Goal: Information Seeking & Learning: Learn about a topic

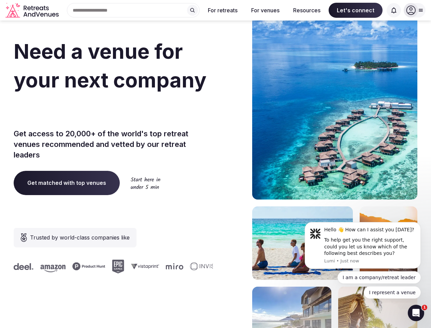
click at [215, 164] on div "Need a venue for your next company incentive trip? Get access to 20,000+ of the…" at bounding box center [216, 204] width 404 height 411
click at [133, 10] on div "Search Popular Destinations [GEOGRAPHIC_DATA], [GEOGRAPHIC_DATA] [GEOGRAPHIC_DA…" at bounding box center [130, 10] width 138 height 14
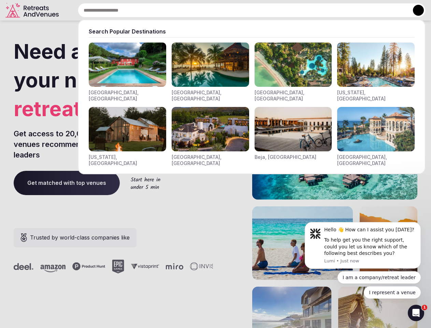
click at [193, 10] on input "text" at bounding box center [252, 10] width 348 height 14
click at [223, 10] on input "text" at bounding box center [252, 10] width 348 height 14
click at [265, 10] on input "text" at bounding box center [252, 10] width 348 height 14
click at [307, 10] on input "text" at bounding box center [252, 10] width 348 height 14
click at [356, 10] on input "text" at bounding box center [252, 10] width 348 height 14
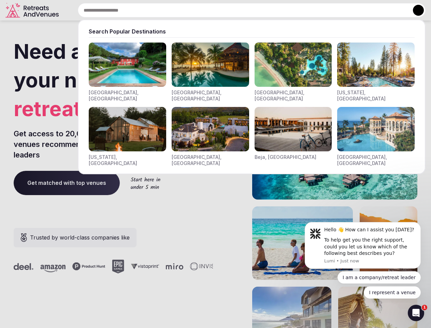
click at [394, 10] on input "text" at bounding box center [252, 10] width 348 height 14
click at [415, 10] on button at bounding box center [418, 10] width 11 height 11
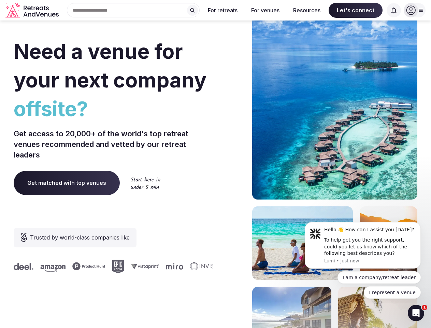
click at [363, 245] on div "To help get you the right support, could you let us know which of the following…" at bounding box center [369, 247] width 91 height 20
